Goal: Transaction & Acquisition: Purchase product/service

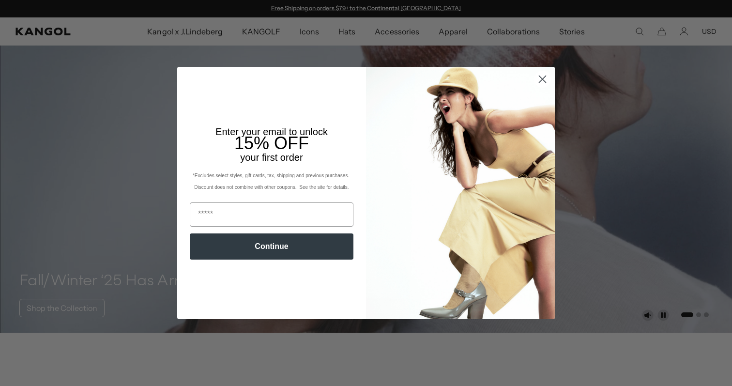
scroll to position [482, 0]
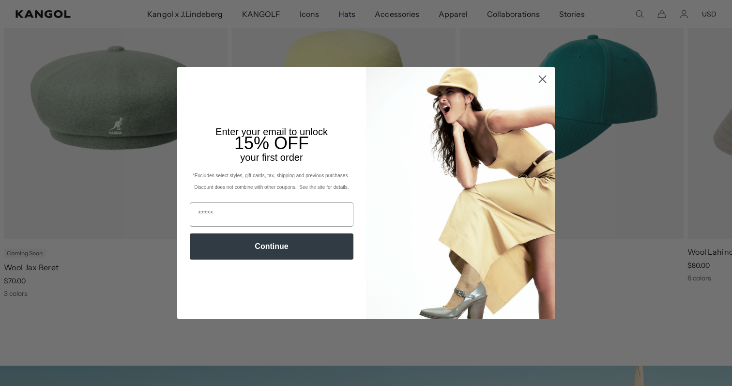
click at [538, 80] on circle "Close dialog" at bounding box center [542, 79] width 16 height 16
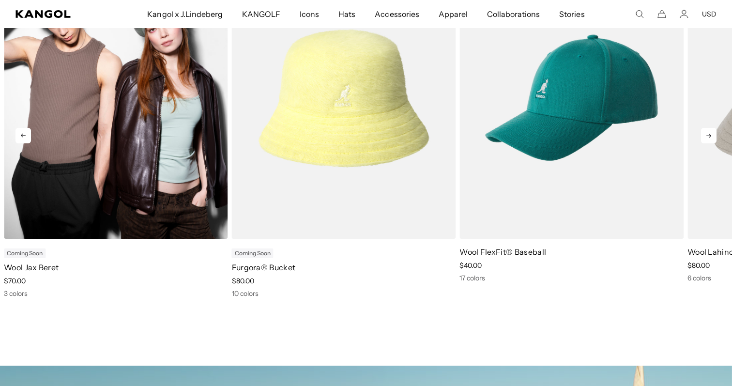
scroll to position [0, 199]
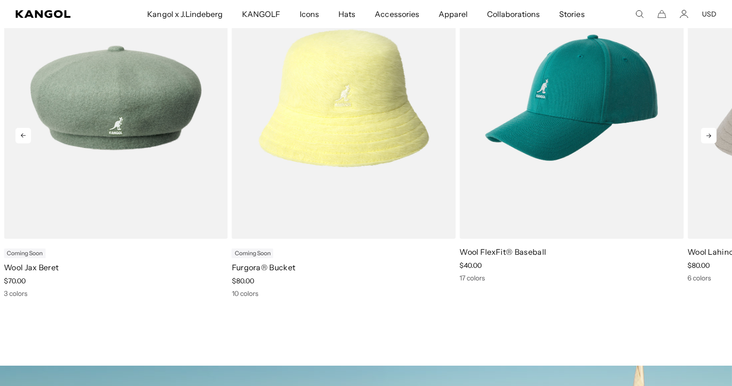
click at [702, 129] on icon at bounding box center [708, 135] width 15 height 15
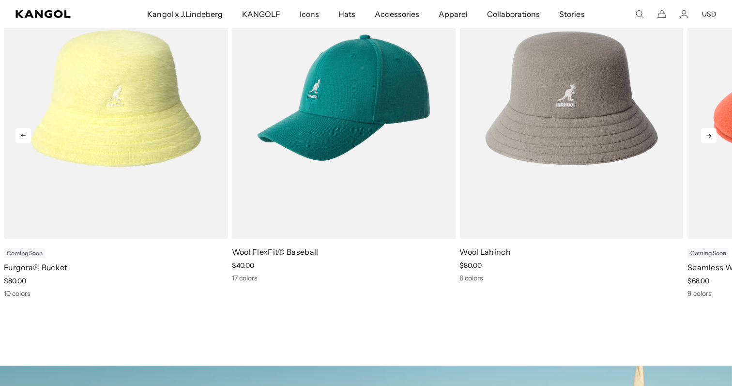
scroll to position [0, 0]
click at [702, 131] on icon at bounding box center [708, 135] width 15 height 15
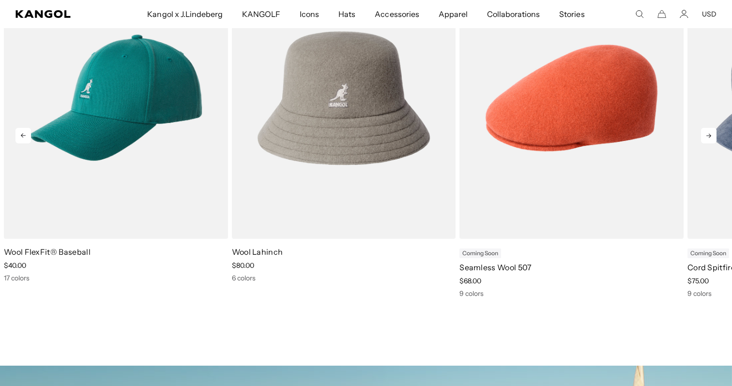
click at [702, 131] on icon at bounding box center [708, 135] width 15 height 15
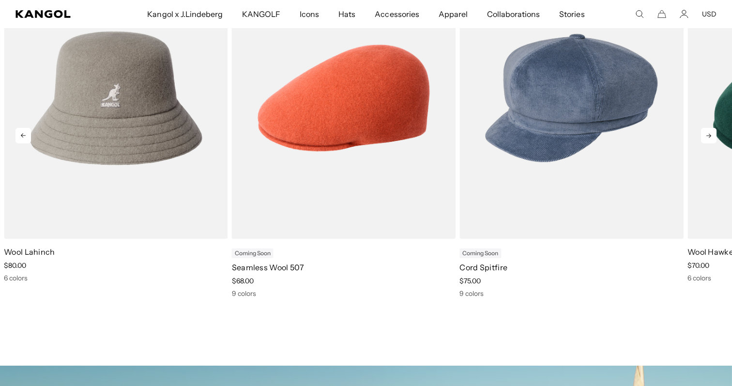
click at [702, 131] on icon at bounding box center [708, 135] width 15 height 15
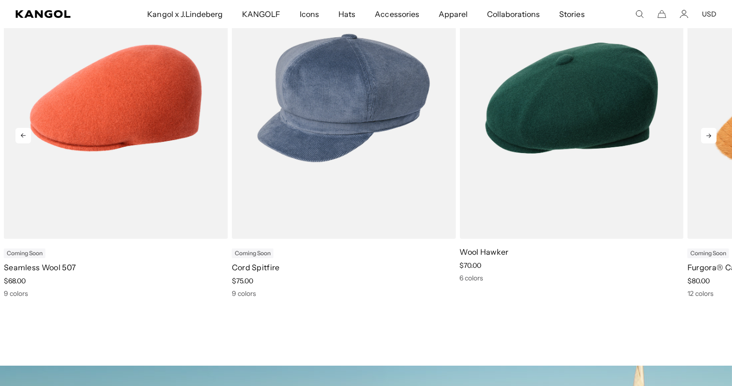
click at [702, 131] on icon at bounding box center [708, 135] width 15 height 15
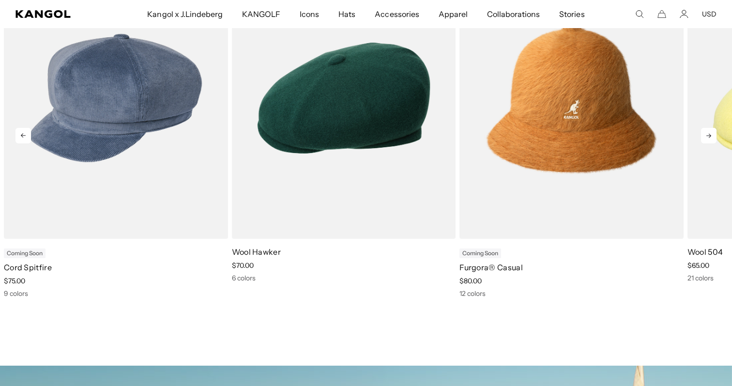
click at [702, 131] on icon at bounding box center [708, 135] width 15 height 15
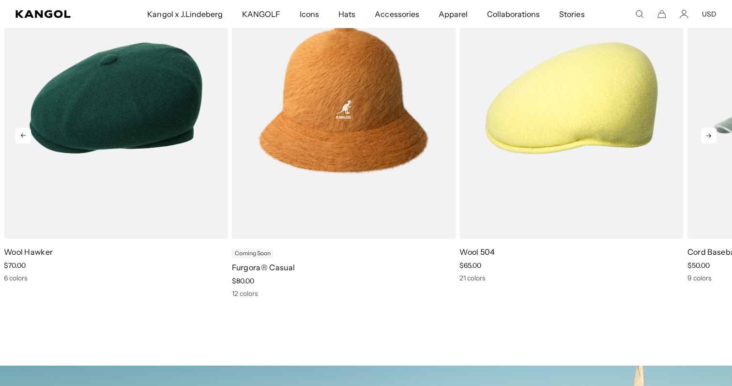
click at [702, 131] on icon at bounding box center [708, 135] width 15 height 15
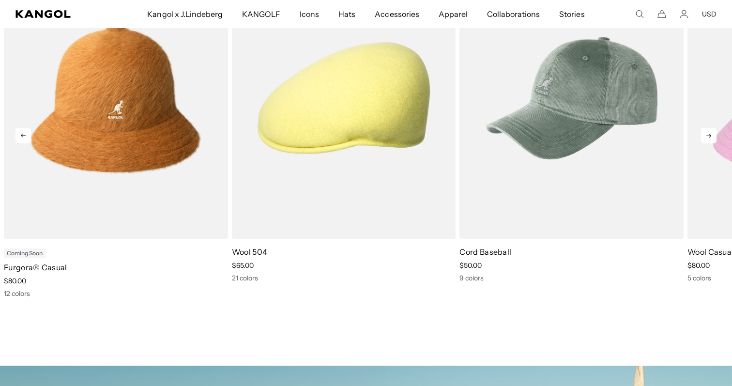
click at [702, 131] on icon at bounding box center [708, 135] width 15 height 15
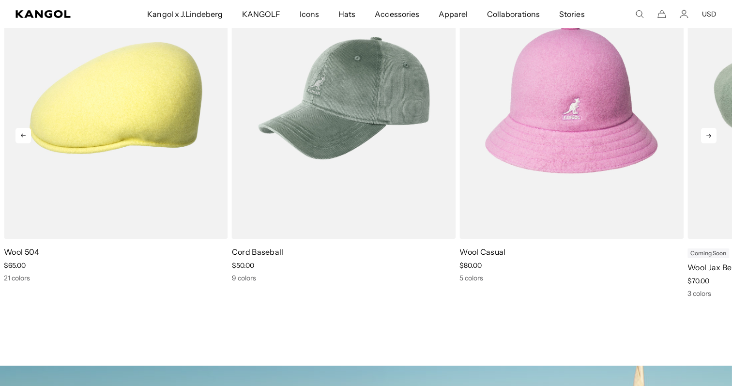
scroll to position [0, 199]
click at [702, 131] on icon at bounding box center [708, 135] width 15 height 15
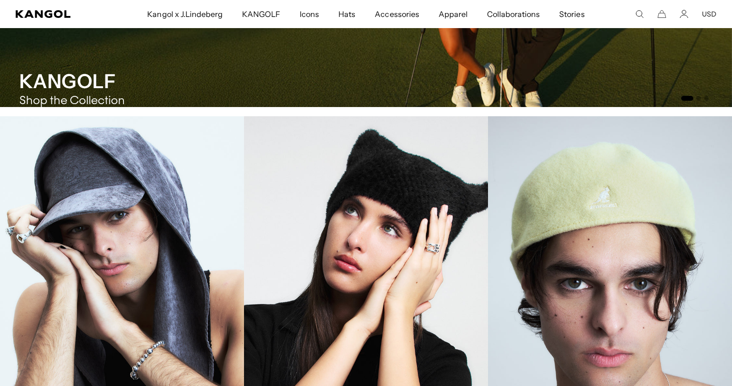
scroll to position [0, 0]
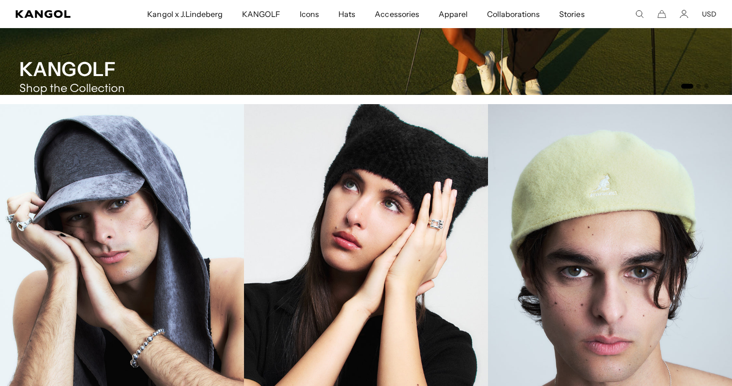
click at [342, 198] on link "Beanies" at bounding box center [366, 287] width 244 height 366
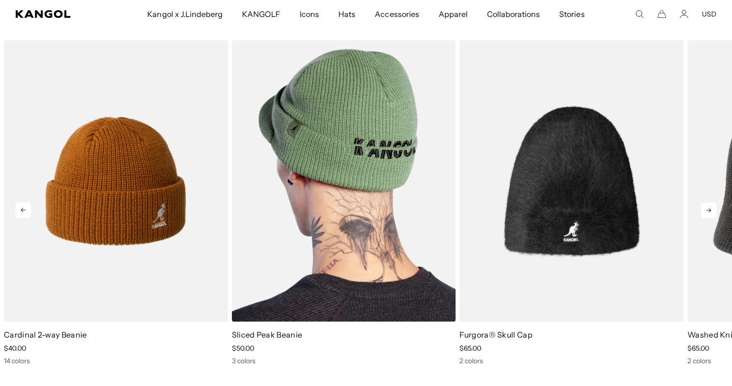
scroll to position [0, 199]
